Goal: Task Accomplishment & Management: Use online tool/utility

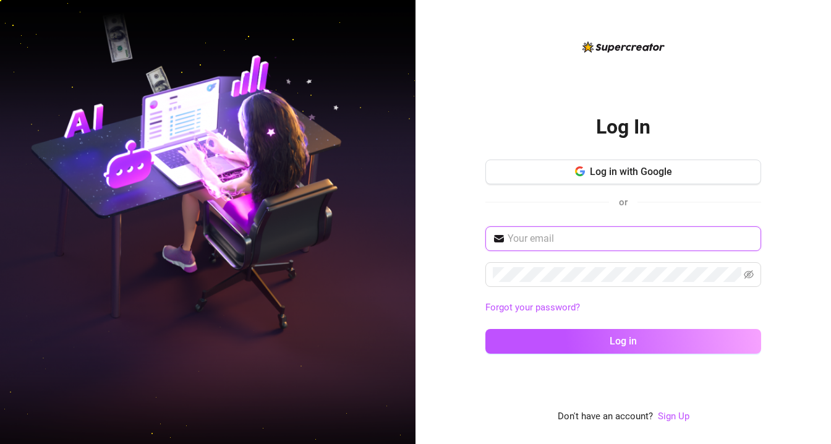
click at [551, 245] on input "text" at bounding box center [630, 238] width 246 height 15
type input "[EMAIL_ADDRESS][DOMAIN_NAME]"
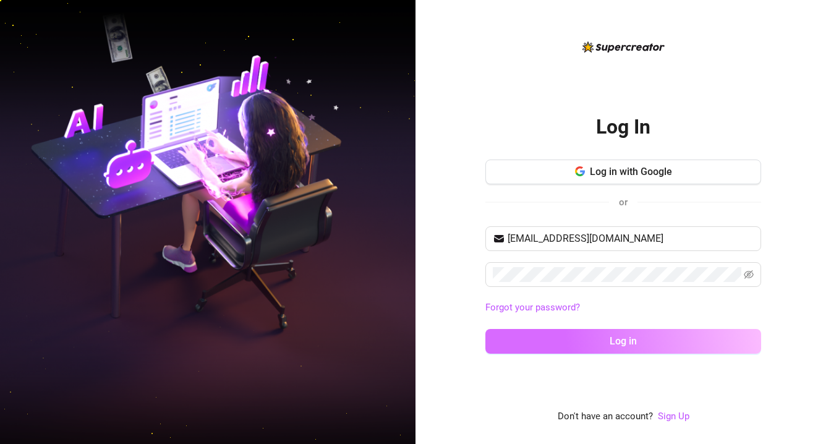
click at [607, 350] on button "Log in" at bounding box center [623, 341] width 276 height 25
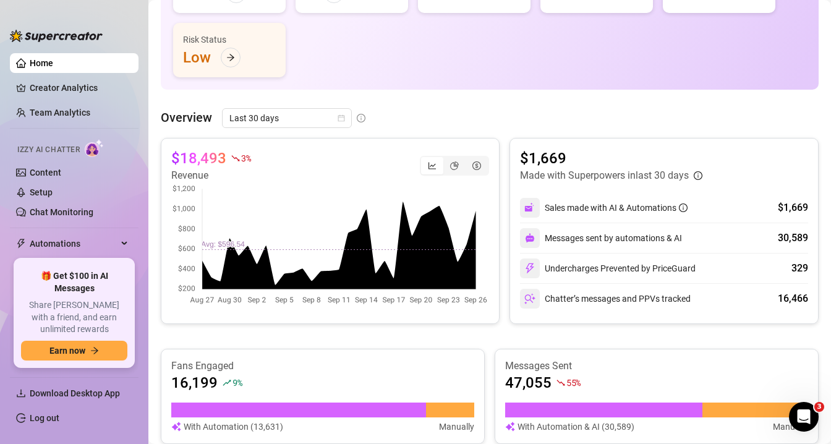
scroll to position [206, 0]
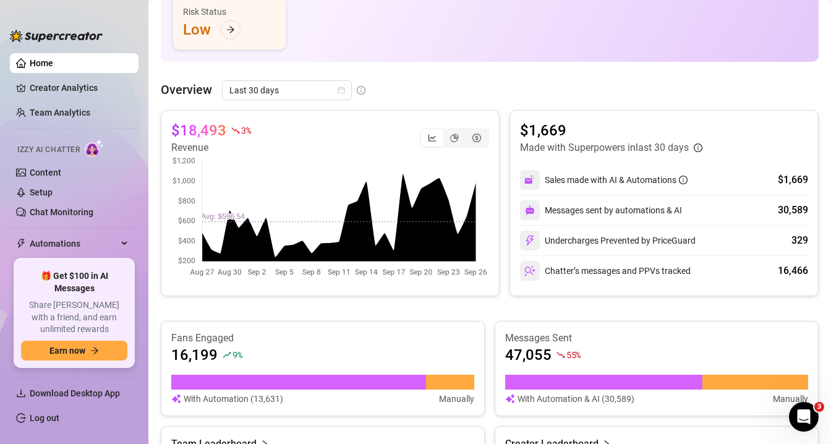
click at [475, 187] on canvas at bounding box center [330, 217] width 318 height 124
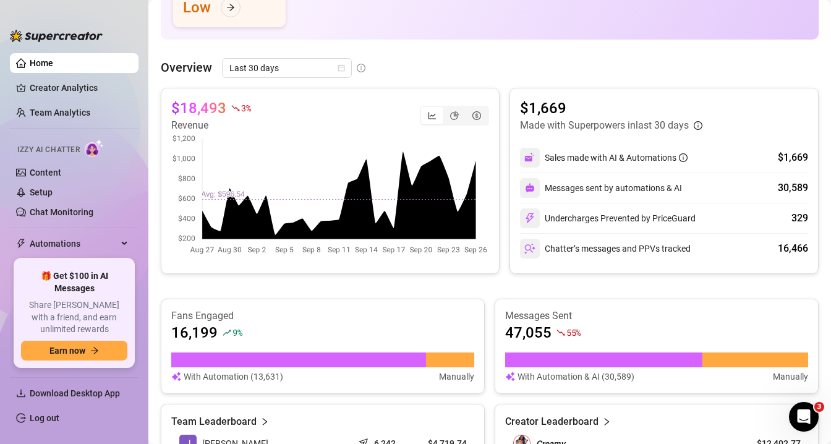
scroll to position [0, 0]
